Goal: Task Accomplishment & Management: Use online tool/utility

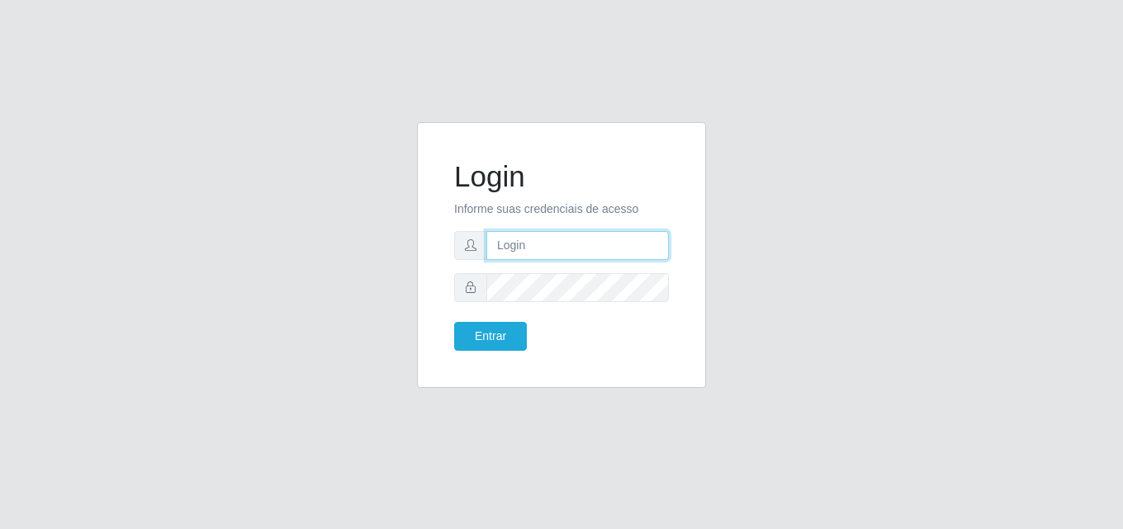
click at [487, 240] on input "text" at bounding box center [578, 245] width 183 height 29
type input "s"
type input "[EMAIL_ADDRESS][DOMAIN_NAME]"
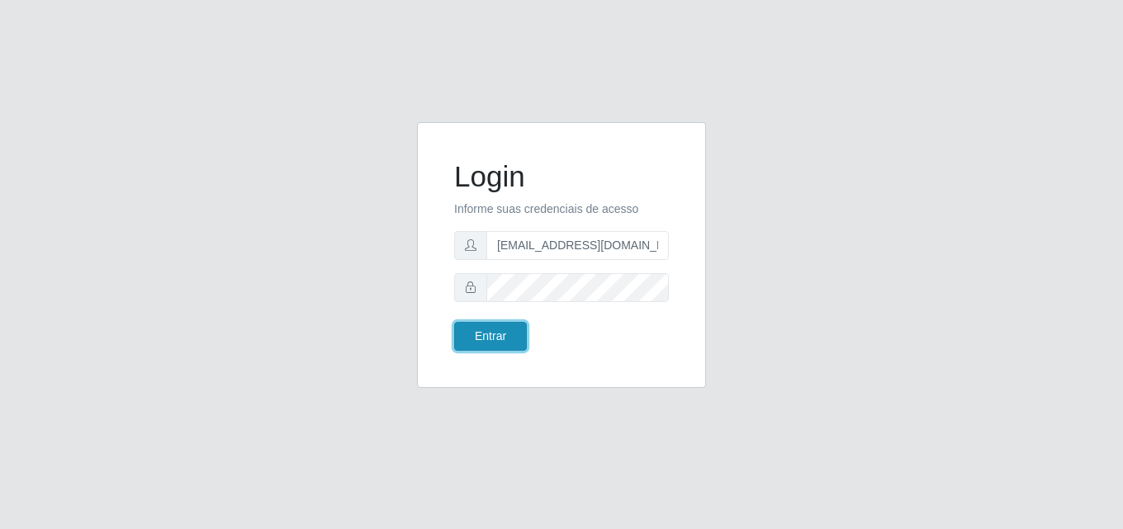
click at [474, 328] on button "Entrar" at bounding box center [490, 336] width 73 height 29
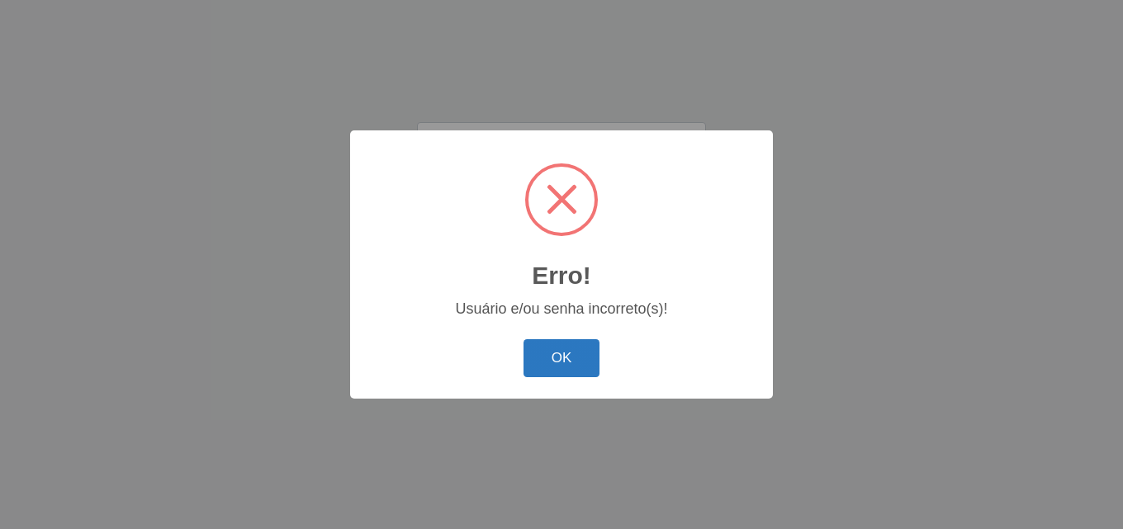
click at [581, 362] on button "OK" at bounding box center [562, 359] width 77 height 39
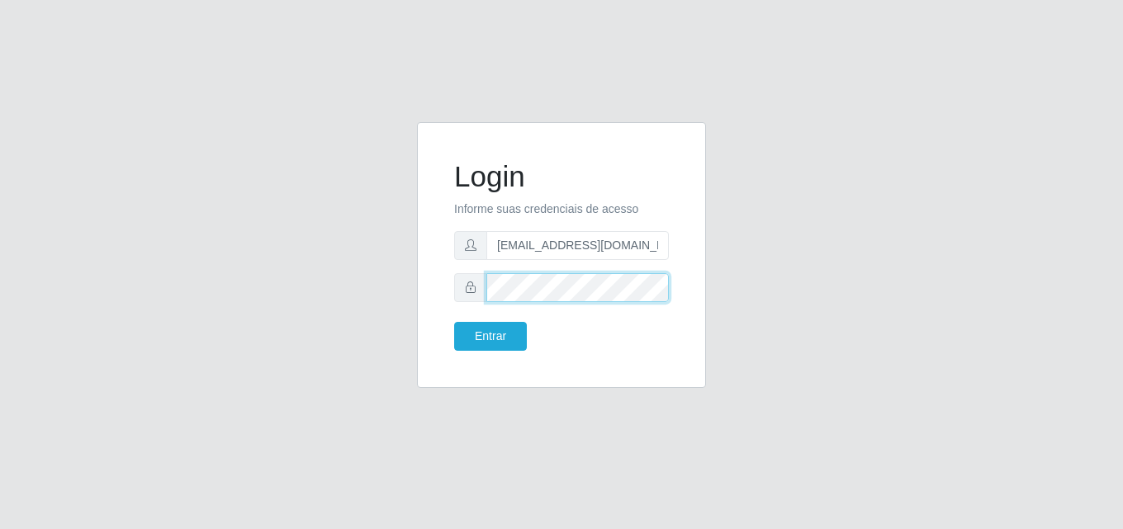
click at [454, 322] on button "Entrar" at bounding box center [490, 336] width 73 height 29
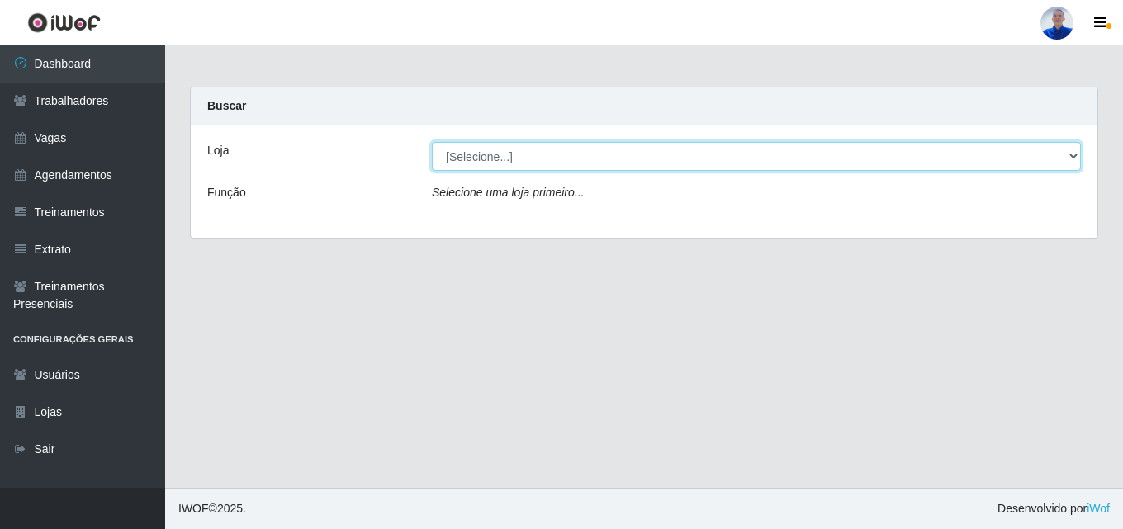
click at [677, 170] on select "[Selecione...] Supermercado [GEOGRAPHIC_DATA]" at bounding box center [756, 156] width 649 height 29
select select "165"
click at [432, 142] on select "[Selecione...] Supermercado [GEOGRAPHIC_DATA]" at bounding box center [756, 156] width 649 height 29
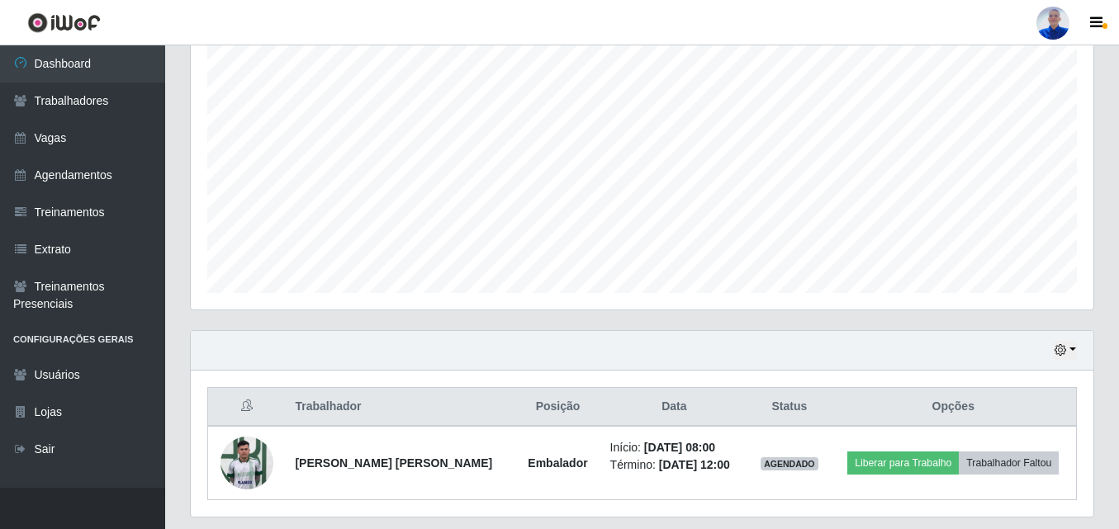
scroll to position [347, 0]
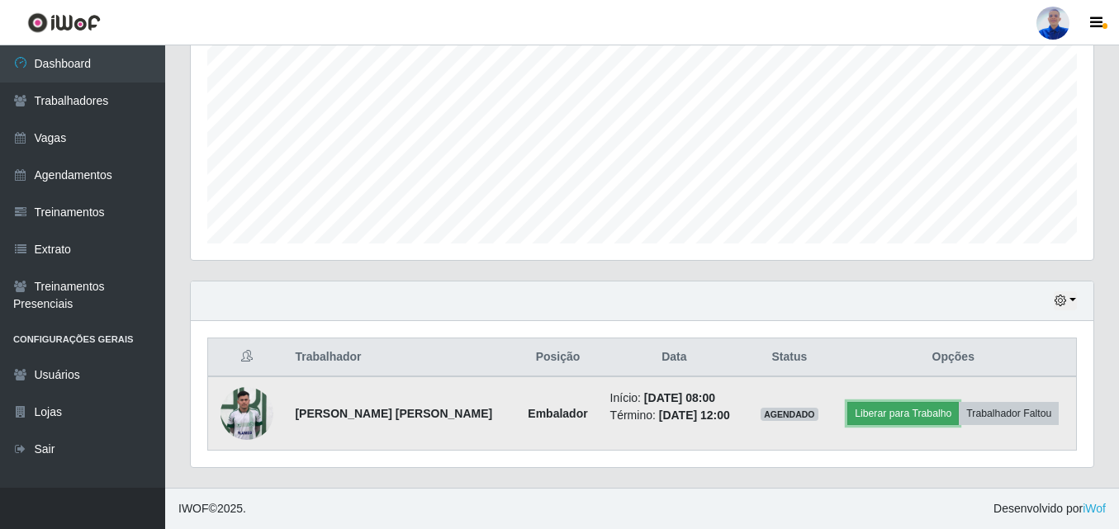
click at [922, 414] on button "Liberar para Trabalho" at bounding box center [904, 413] width 112 height 23
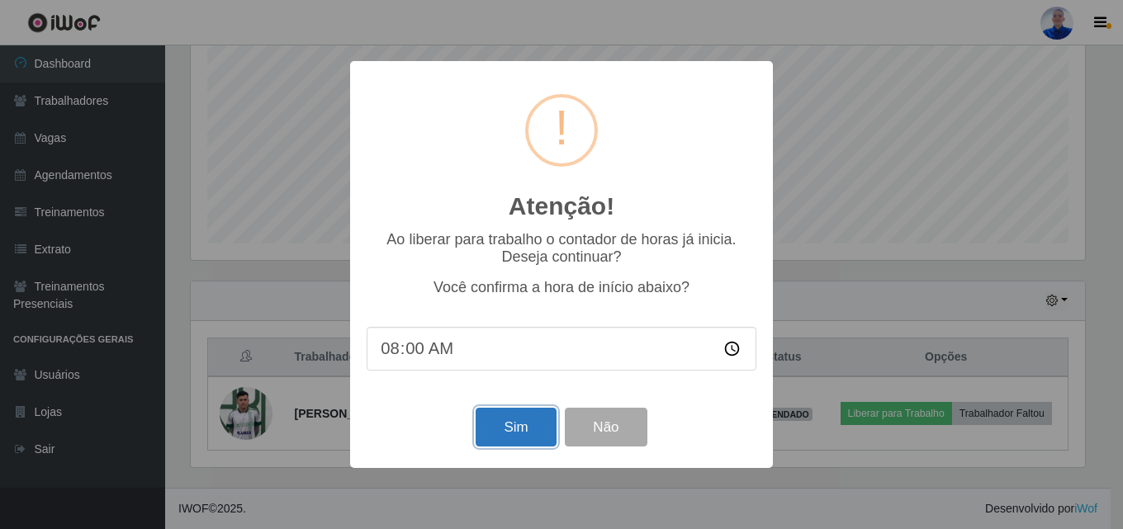
click at [482, 420] on button "Sim" at bounding box center [516, 427] width 80 height 39
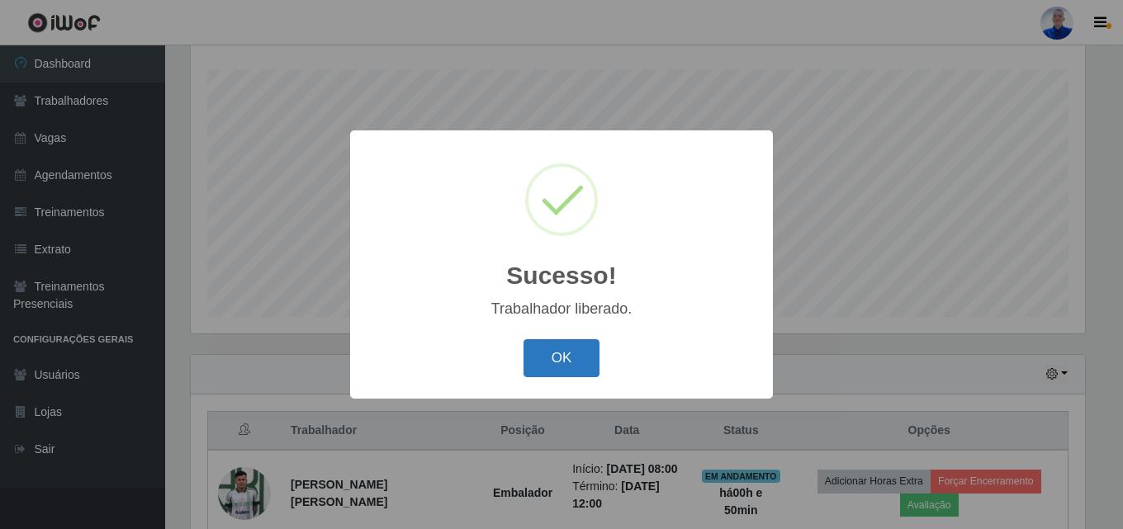
click at [524, 362] on button "OK" at bounding box center [562, 359] width 77 height 39
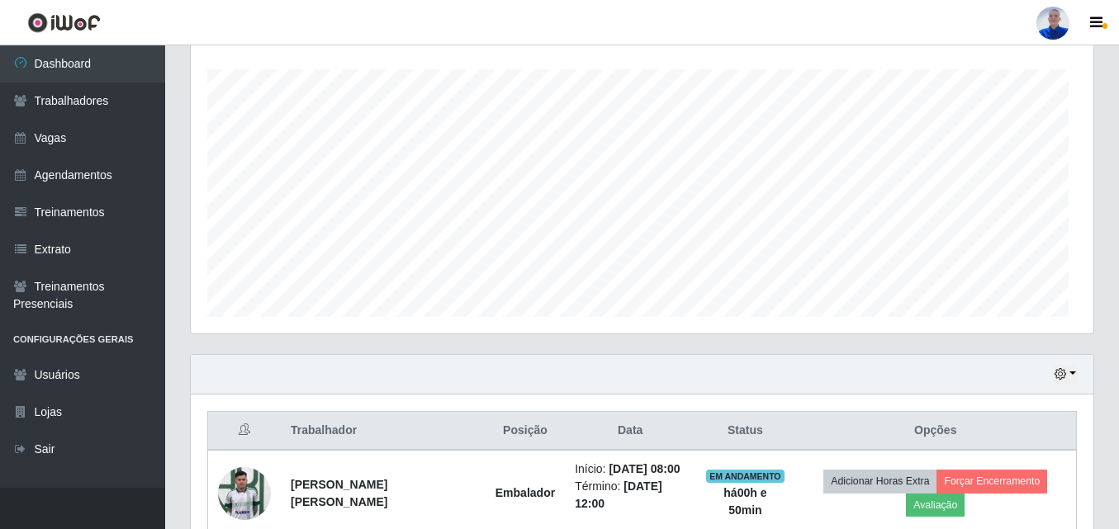
scroll to position [343, 903]
click at [1057, 369] on icon "button" at bounding box center [1061, 374] width 12 height 12
click at [1035, 344] on button "Não encerrados" at bounding box center [1011, 347] width 131 height 34
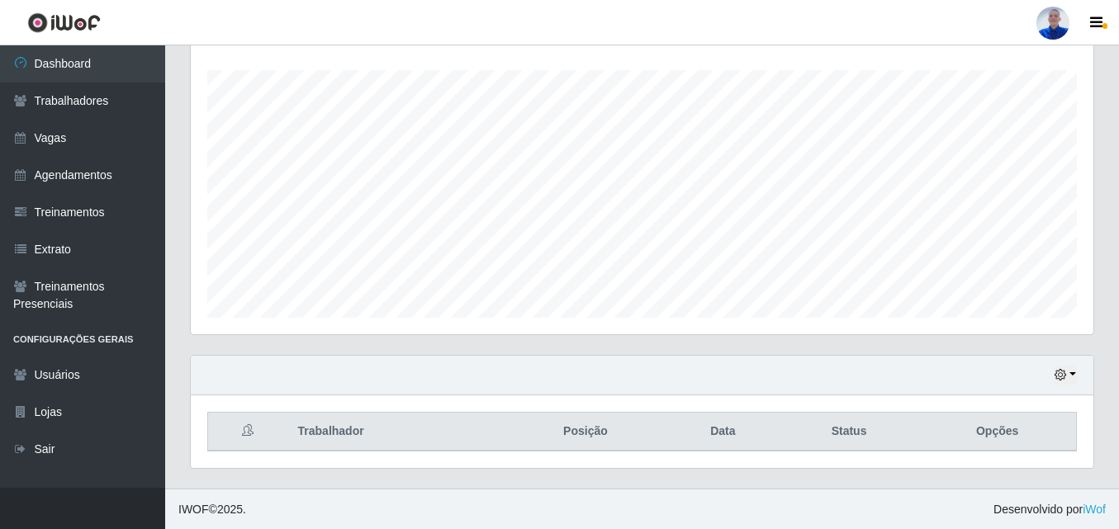
scroll to position [273, 0]
click at [37, 455] on link "Sair" at bounding box center [82, 449] width 165 height 37
